Goal: Find specific page/section: Find specific page/section

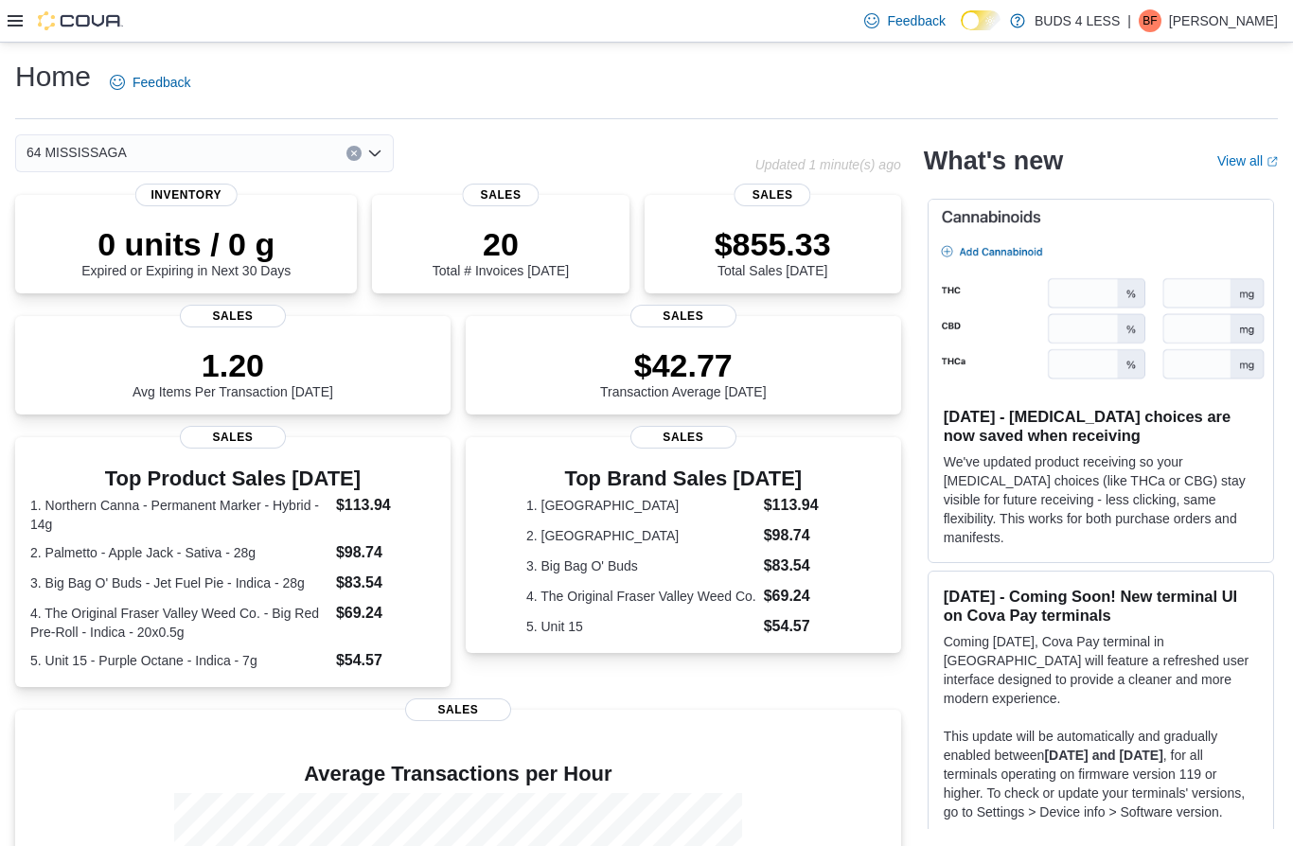
click at [21, 27] on icon at bounding box center [15, 20] width 15 height 11
